Goal: Find specific page/section: Find specific page/section

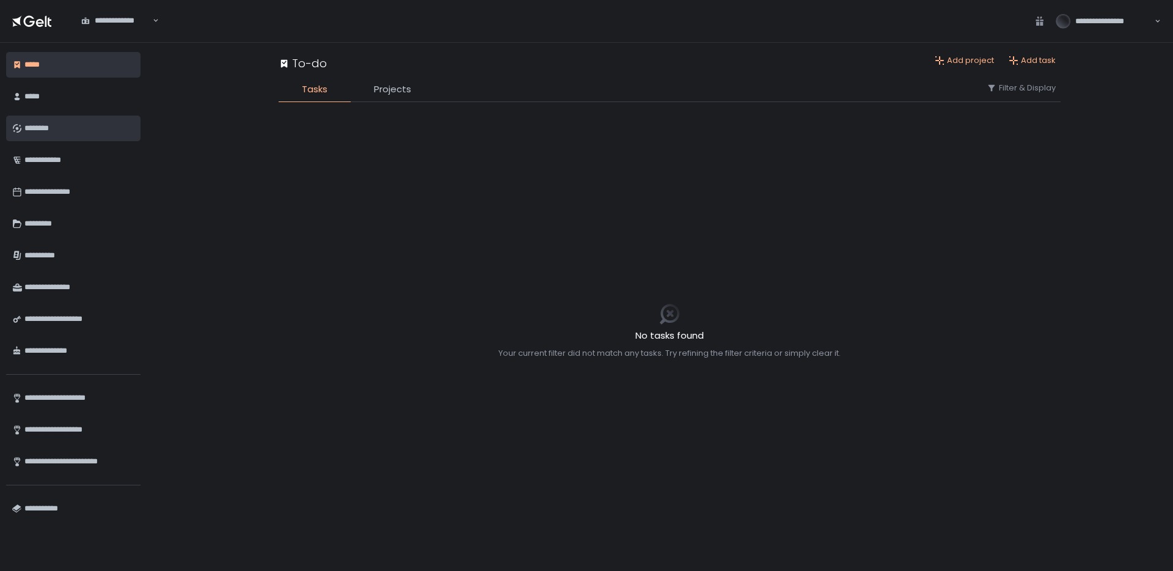
click at [34, 130] on div "********" at bounding box center [79, 128] width 110 height 21
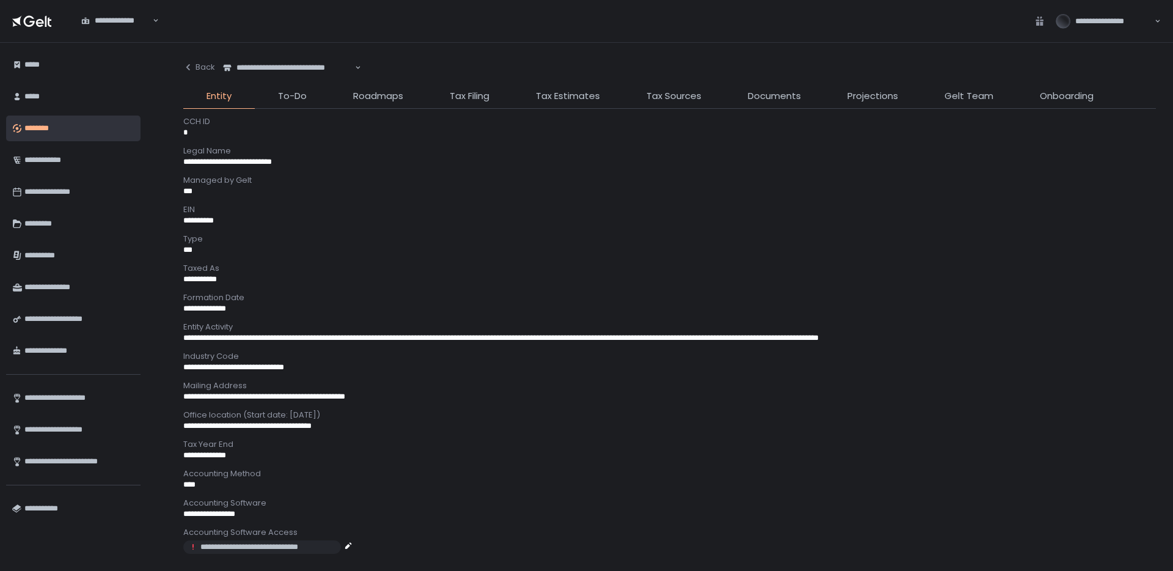
scroll to position [288, 0]
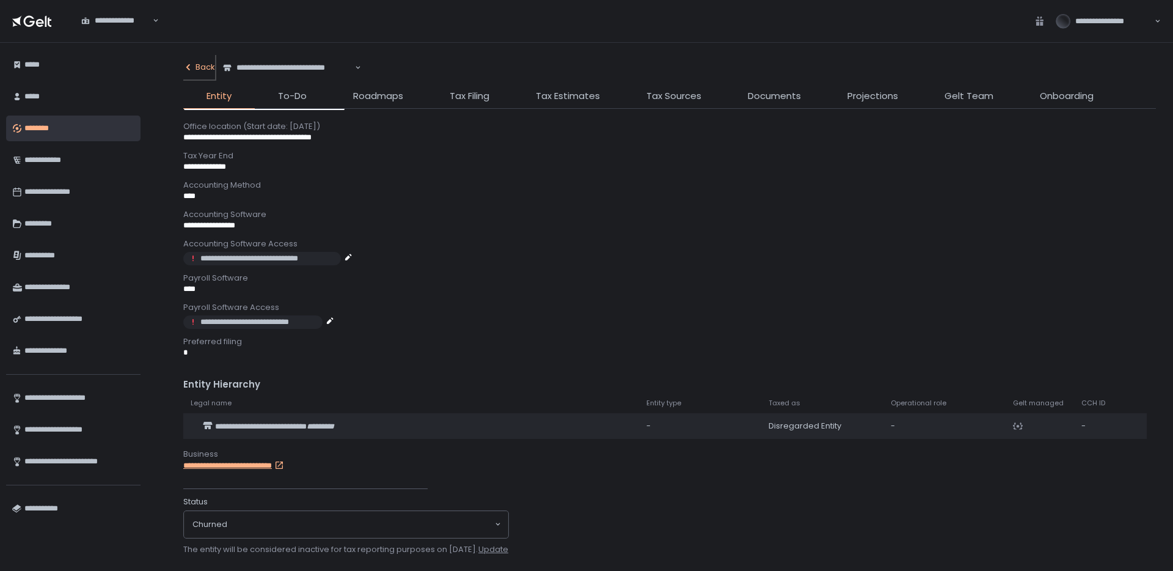
click at [205, 70] on div "Back" at bounding box center [199, 67] width 32 height 11
